Goal: Information Seeking & Learning: Learn about a topic

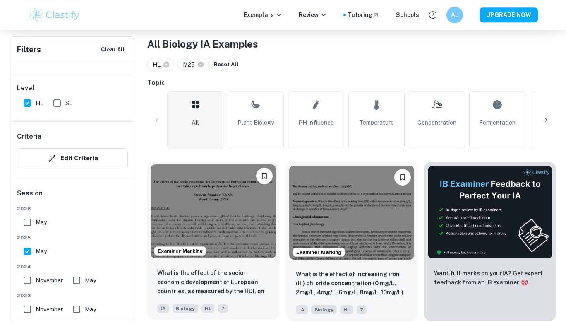
scroll to position [217, 0]
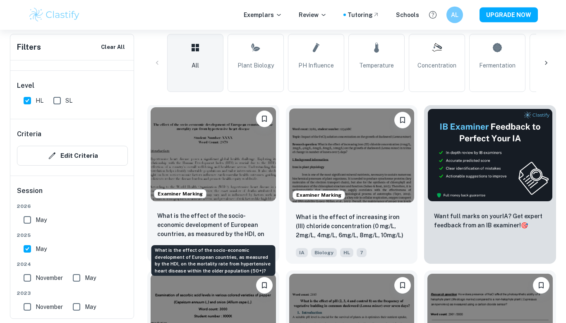
click at [224, 224] on p "What is the effect of the socio-economic development of European countries, as …" at bounding box center [213, 225] width 112 height 28
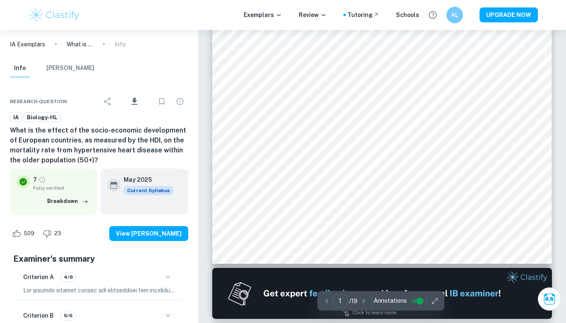
scroll to position [348, 0]
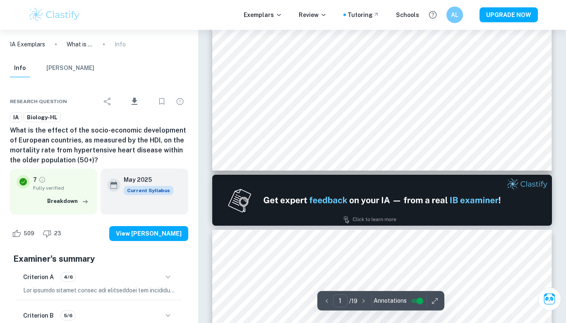
type input "2"
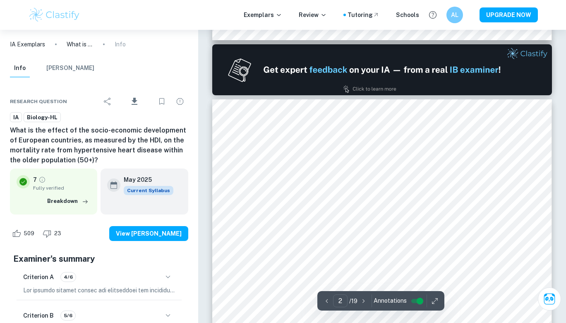
scroll to position [555, 0]
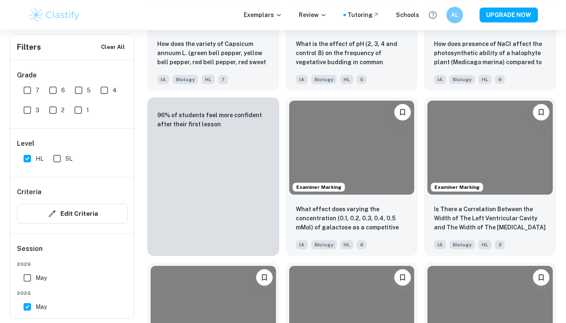
scroll to position [217, 0]
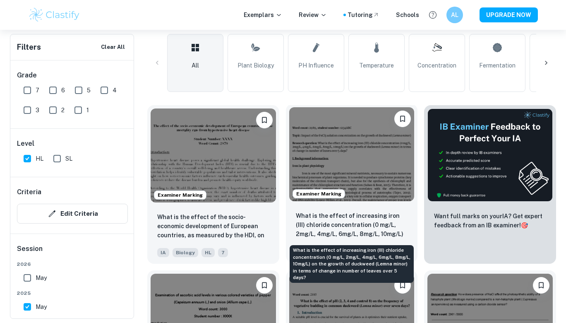
click at [345, 221] on p "What is the effect of increasing iron (III) chloride concentration (0 mg/L, 2mg…" at bounding box center [352, 225] width 112 height 28
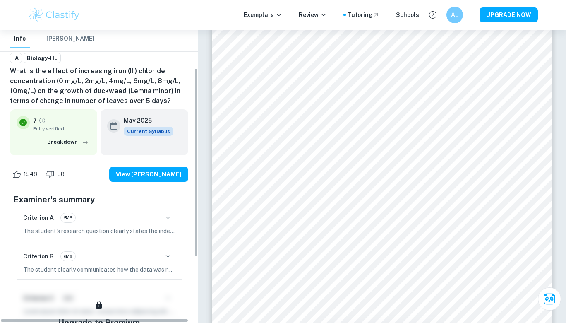
scroll to position [60, 0]
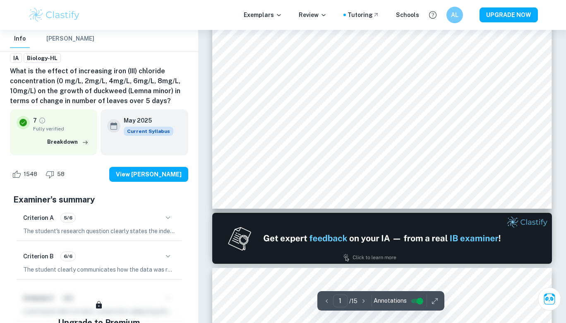
type input "2"
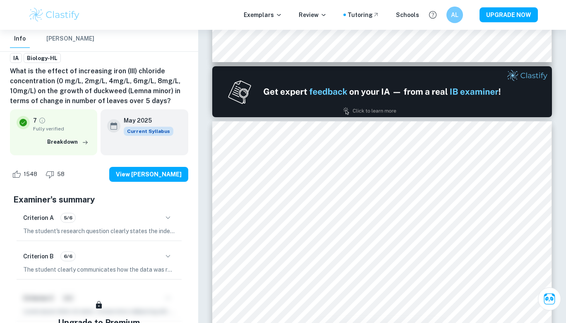
click at [169, 217] on icon "button" at bounding box center [168, 218] width 10 height 10
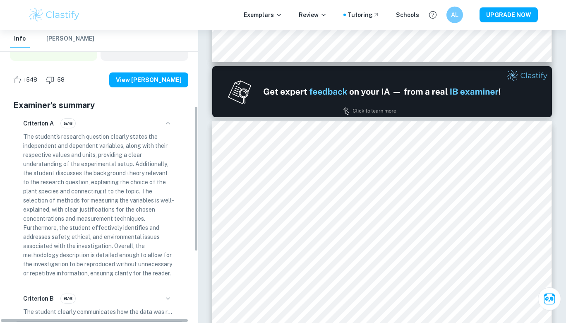
scroll to position [155, 0]
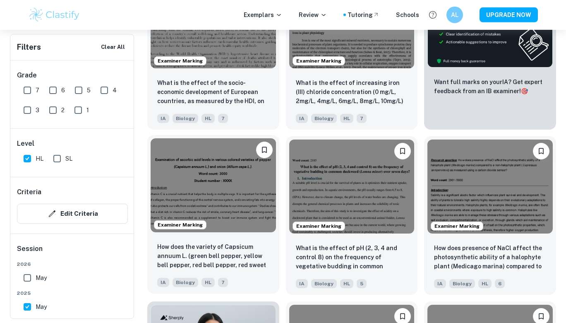
scroll to position [401, 0]
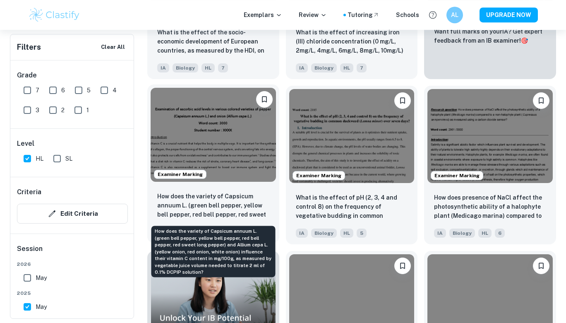
click at [206, 205] on p "How does the variety of Capsicum annuum L. (green bell pepper, yellow bell pepp…" at bounding box center [213, 206] width 112 height 28
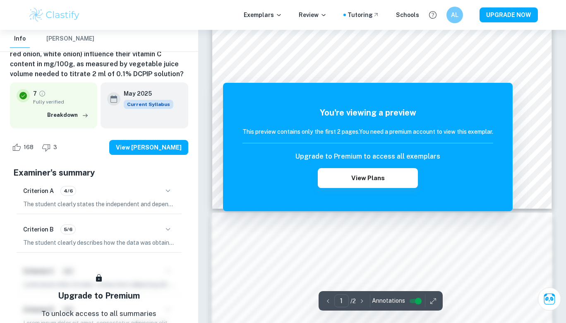
scroll to position [332, 0]
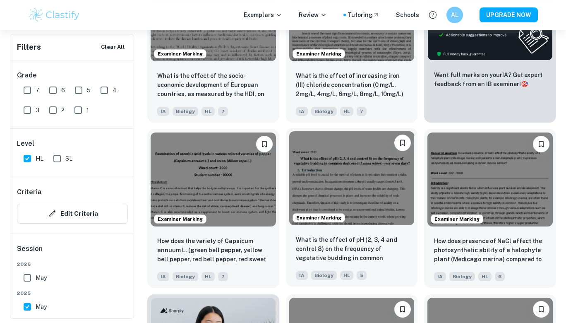
scroll to position [357, 0]
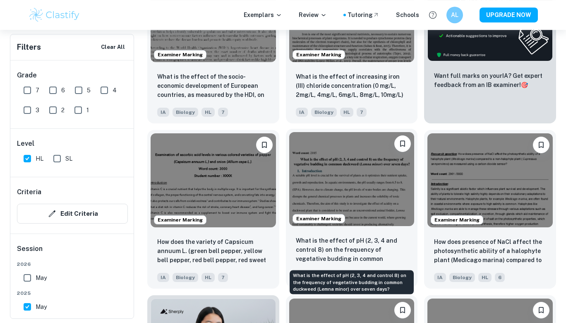
click at [329, 253] on p "What is the effect of pH (2, 3, 4 and control 8) on the frequency of vegetative…" at bounding box center [352, 250] width 112 height 28
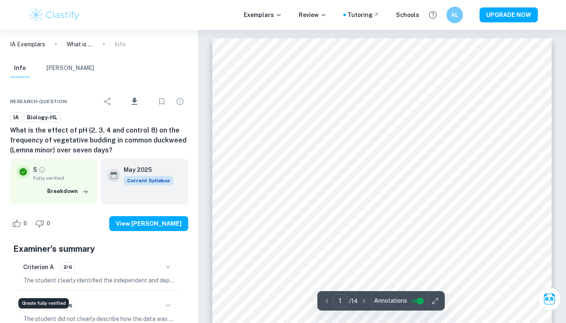
click at [198, 30] on div at bounding box center [198, 30] width 0 height 0
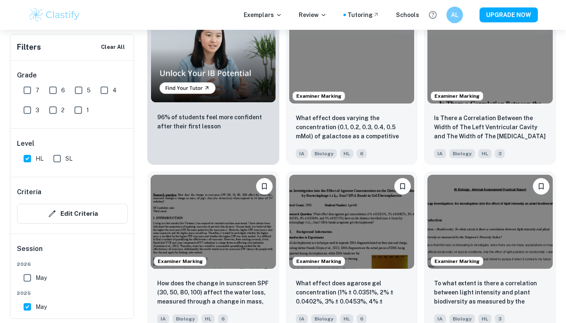
scroll to position [684, 0]
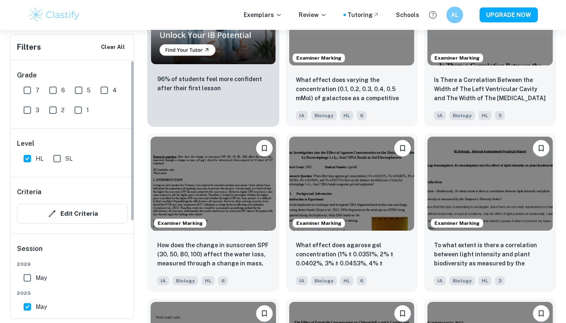
click at [29, 91] on input "7" at bounding box center [27, 90] width 17 height 17
checkbox input "true"
click at [50, 91] on input "6" at bounding box center [53, 90] width 17 height 17
checkbox input "true"
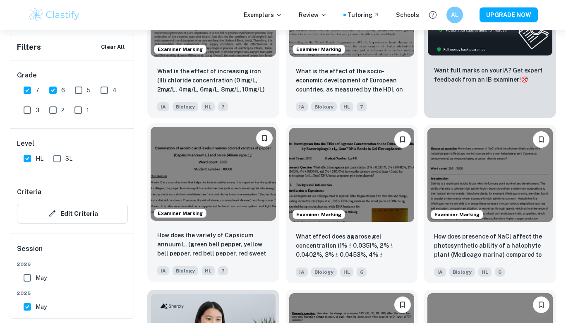
scroll to position [278, 0]
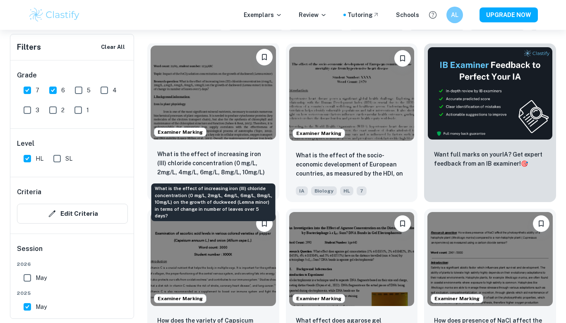
click at [218, 165] on p "What is the effect of increasing iron (III) chloride concentration (0 mg/L, 2mg…" at bounding box center [213, 163] width 112 height 28
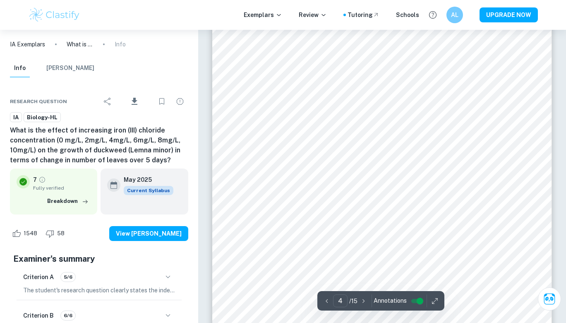
scroll to position [1452, 0]
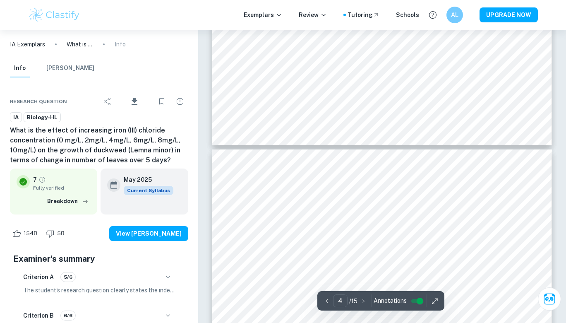
type input "1"
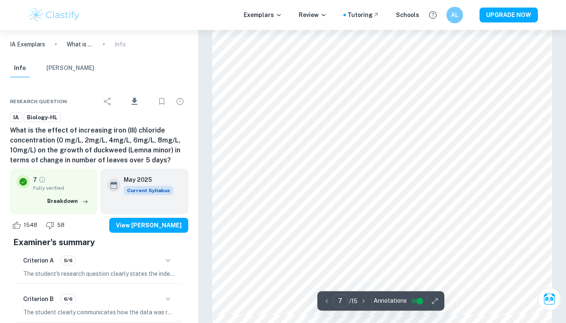
scroll to position [3310, 0]
type input "1"
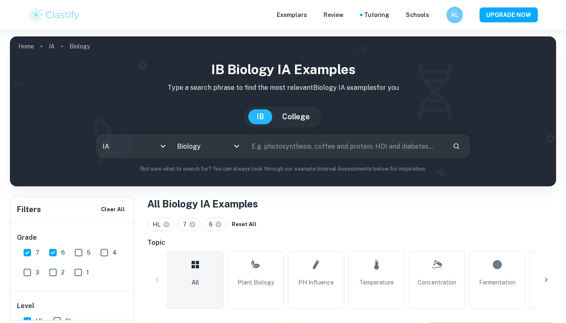
checkbox input "true"
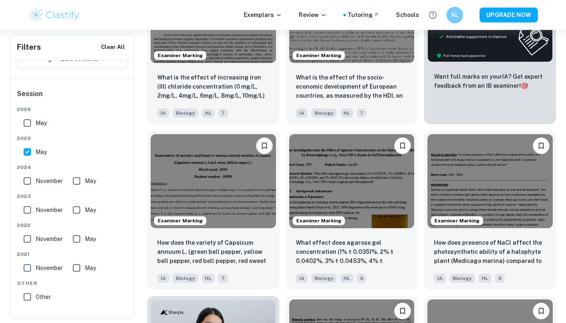
scroll to position [357, 0]
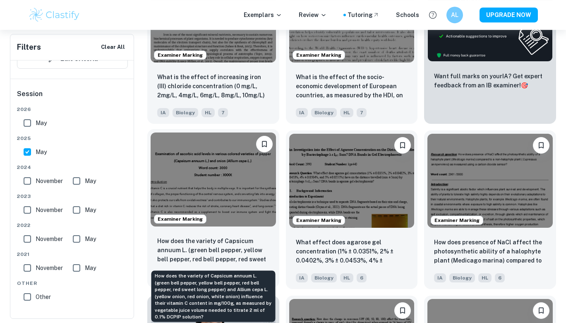
click at [220, 247] on p "How does the variety of Capsicum annuum L. (green bell pepper, yellow bell pepp…" at bounding box center [213, 250] width 112 height 28
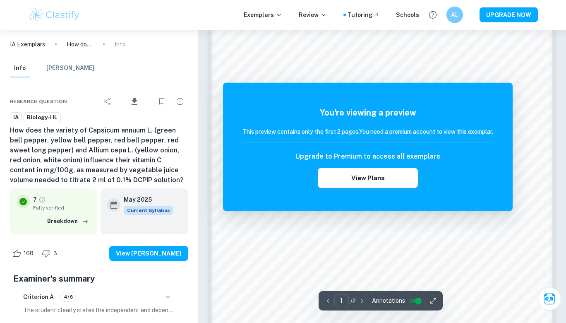
scroll to position [592, 0]
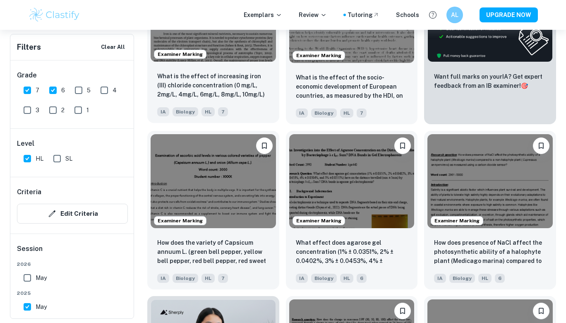
scroll to position [296, 0]
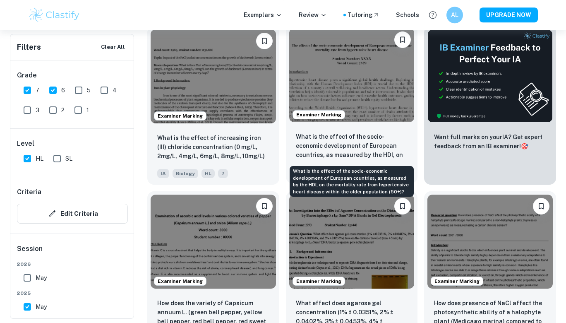
click at [323, 144] on p "What is the effect of the socio-economic development of European countries, as …" at bounding box center [352, 146] width 112 height 28
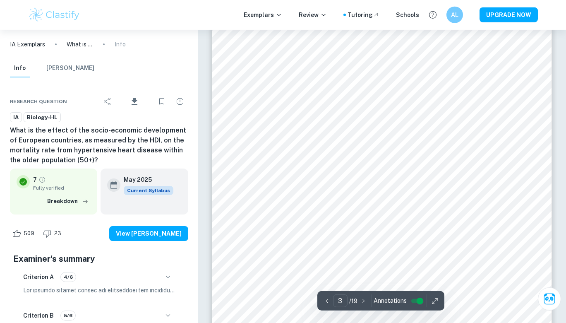
scroll to position [1296, 0]
type input "4"
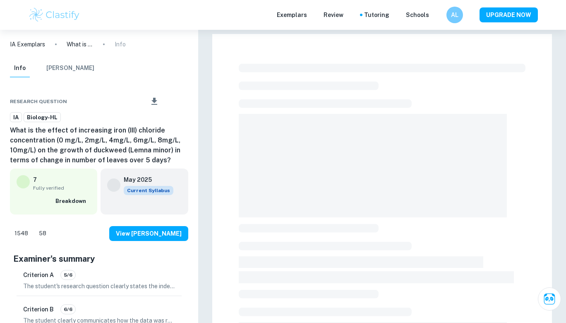
checkbox input "true"
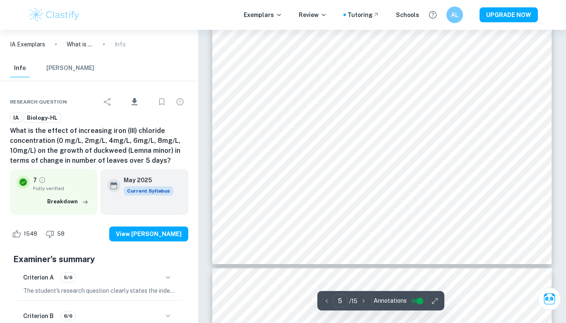
scroll to position [2138, 0]
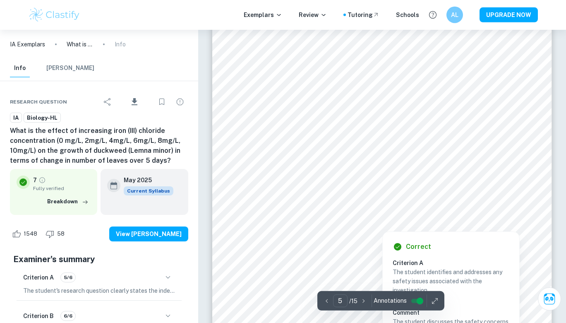
type input "6"
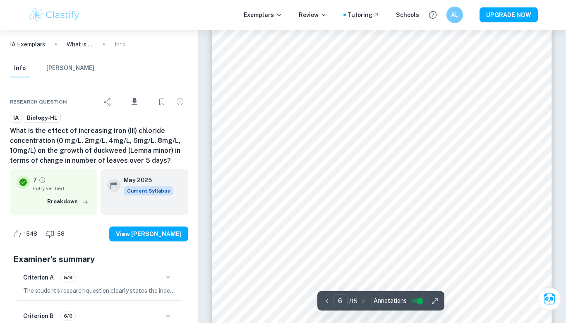
scroll to position [2568, 0]
